Goal: Task Accomplishment & Management: Use online tool/utility

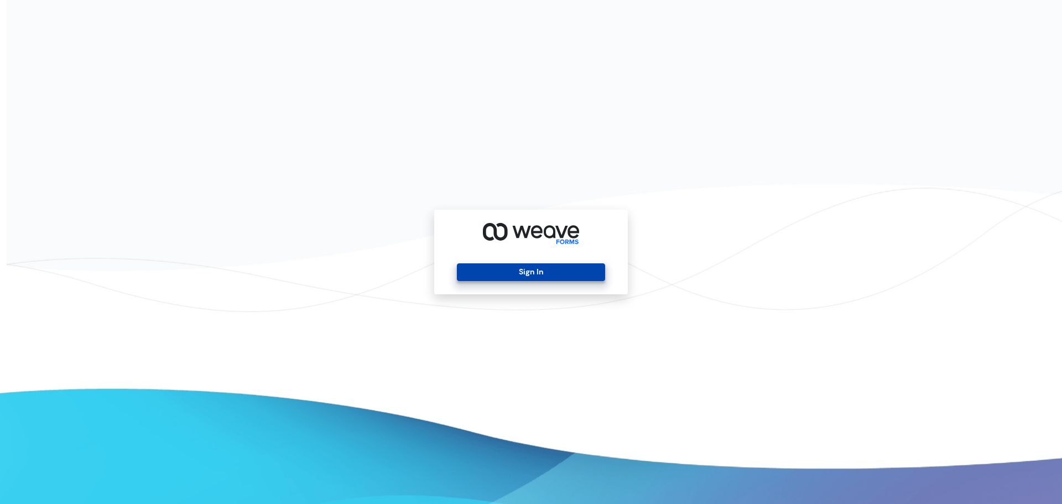
click at [589, 275] on button "Sign In" at bounding box center [531, 272] width 148 height 18
